Goal: Browse casually

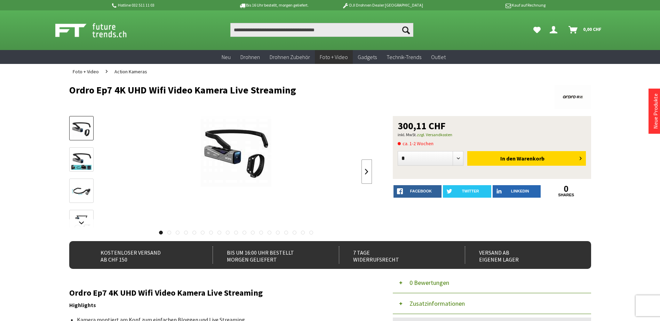
click at [368, 172] on link at bounding box center [366, 172] width 10 height 24
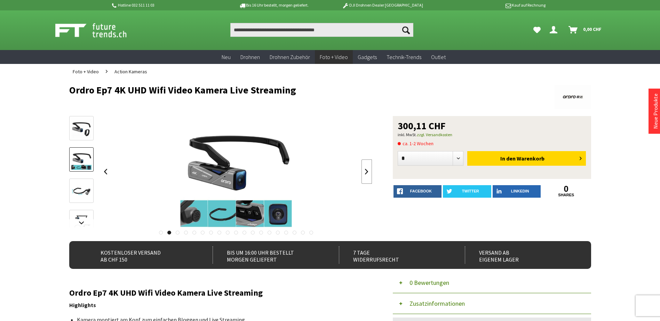
click at [369, 174] on link at bounding box center [366, 172] width 10 height 24
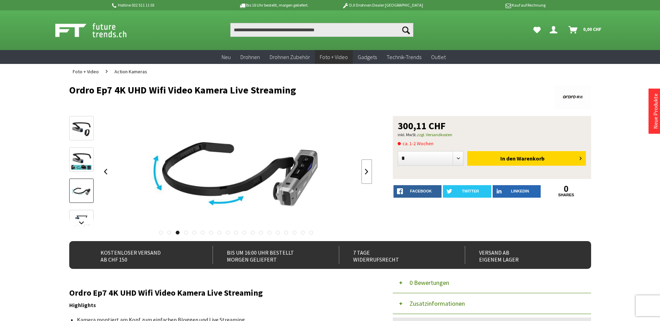
click at [369, 174] on link at bounding box center [366, 172] width 10 height 24
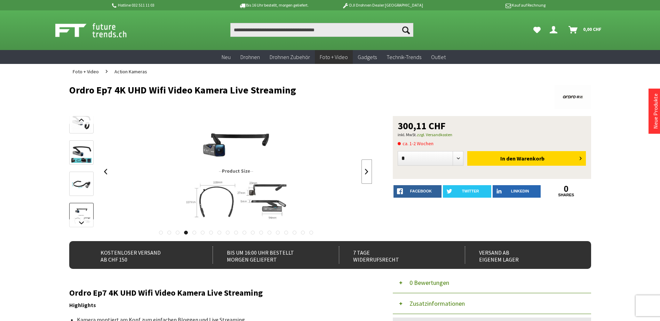
click at [368, 174] on link at bounding box center [366, 172] width 10 height 24
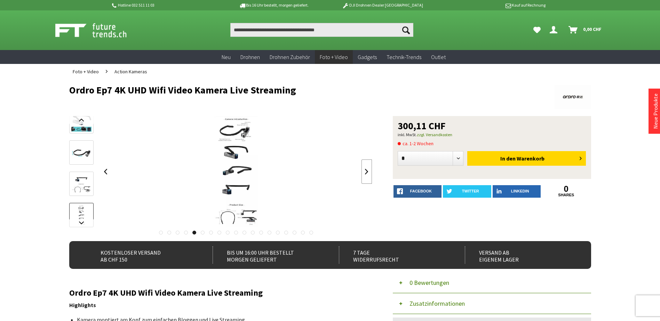
click at [368, 174] on link at bounding box center [366, 172] width 10 height 24
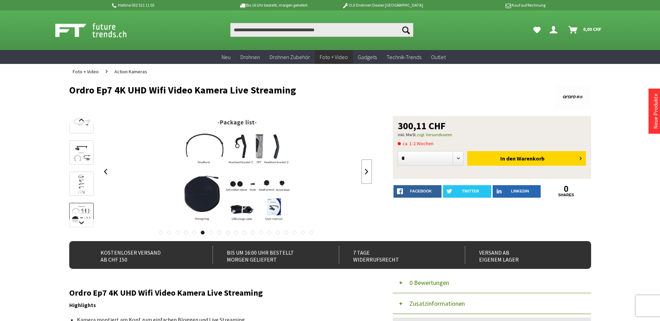
click at [368, 174] on link at bounding box center [366, 172] width 10 height 24
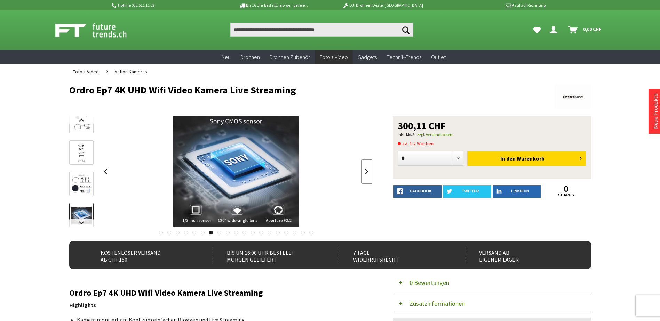
click at [368, 174] on link at bounding box center [366, 172] width 10 height 24
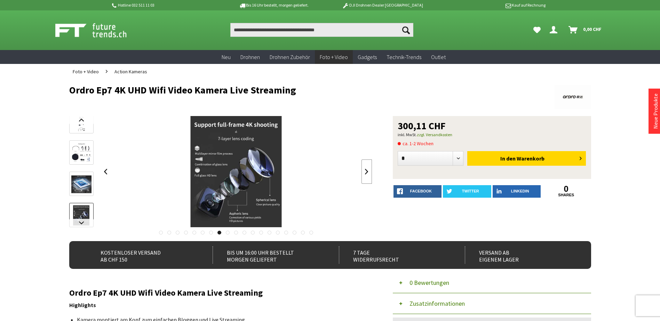
click at [368, 174] on link at bounding box center [366, 172] width 10 height 24
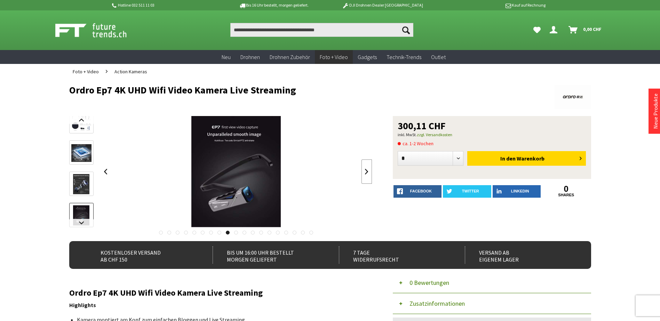
click at [368, 174] on link at bounding box center [366, 172] width 10 height 24
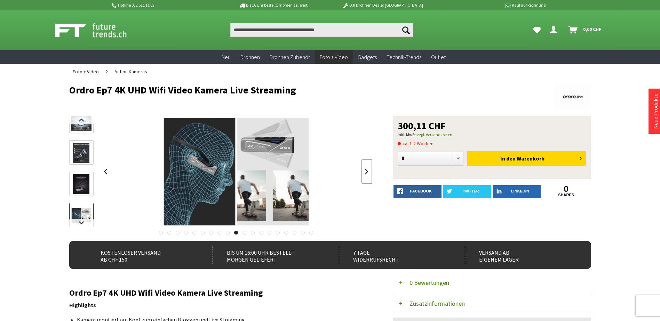
click at [368, 174] on link at bounding box center [366, 172] width 10 height 24
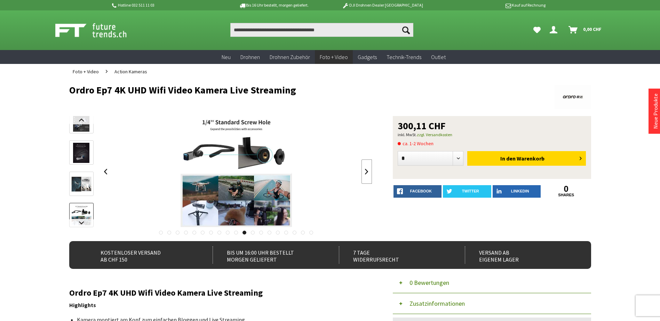
click at [368, 174] on link at bounding box center [366, 172] width 10 height 24
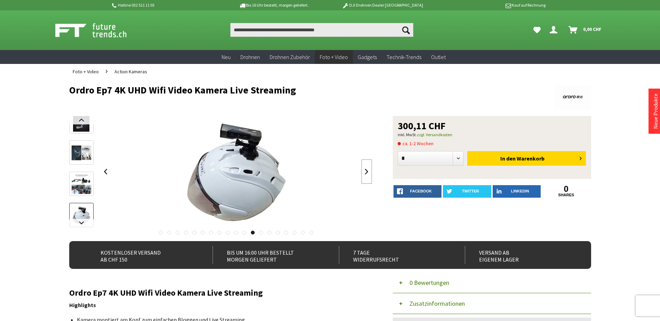
click at [368, 174] on link at bounding box center [366, 172] width 10 height 24
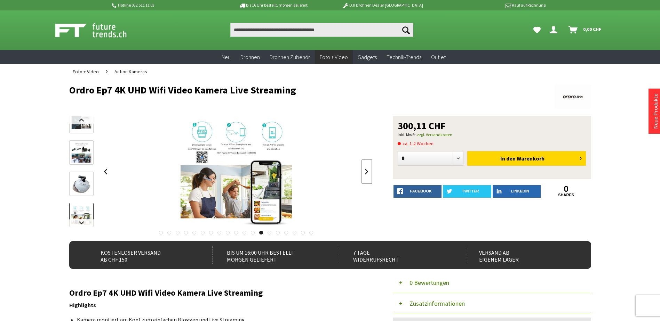
click at [368, 174] on link at bounding box center [366, 172] width 10 height 24
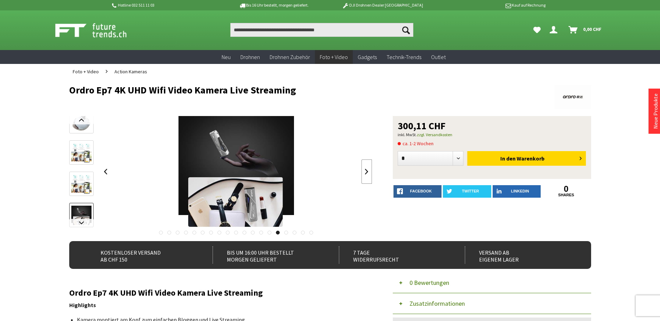
click at [368, 174] on link at bounding box center [366, 172] width 10 height 24
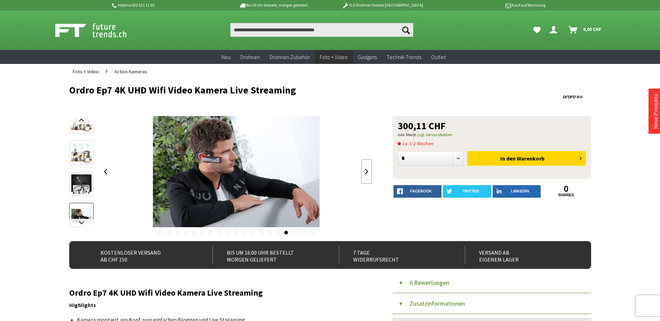
click at [368, 174] on link at bounding box center [366, 172] width 10 height 24
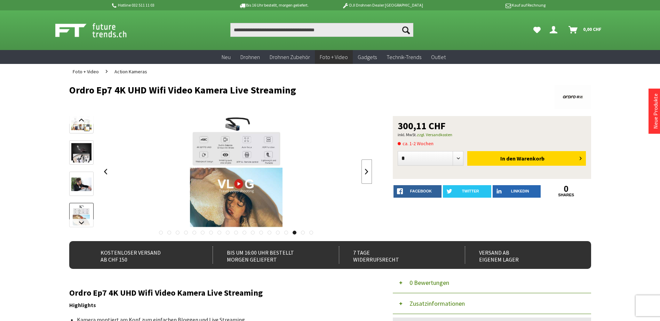
click at [368, 173] on link at bounding box center [366, 172] width 10 height 24
